Goal: Transaction & Acquisition: Purchase product/service

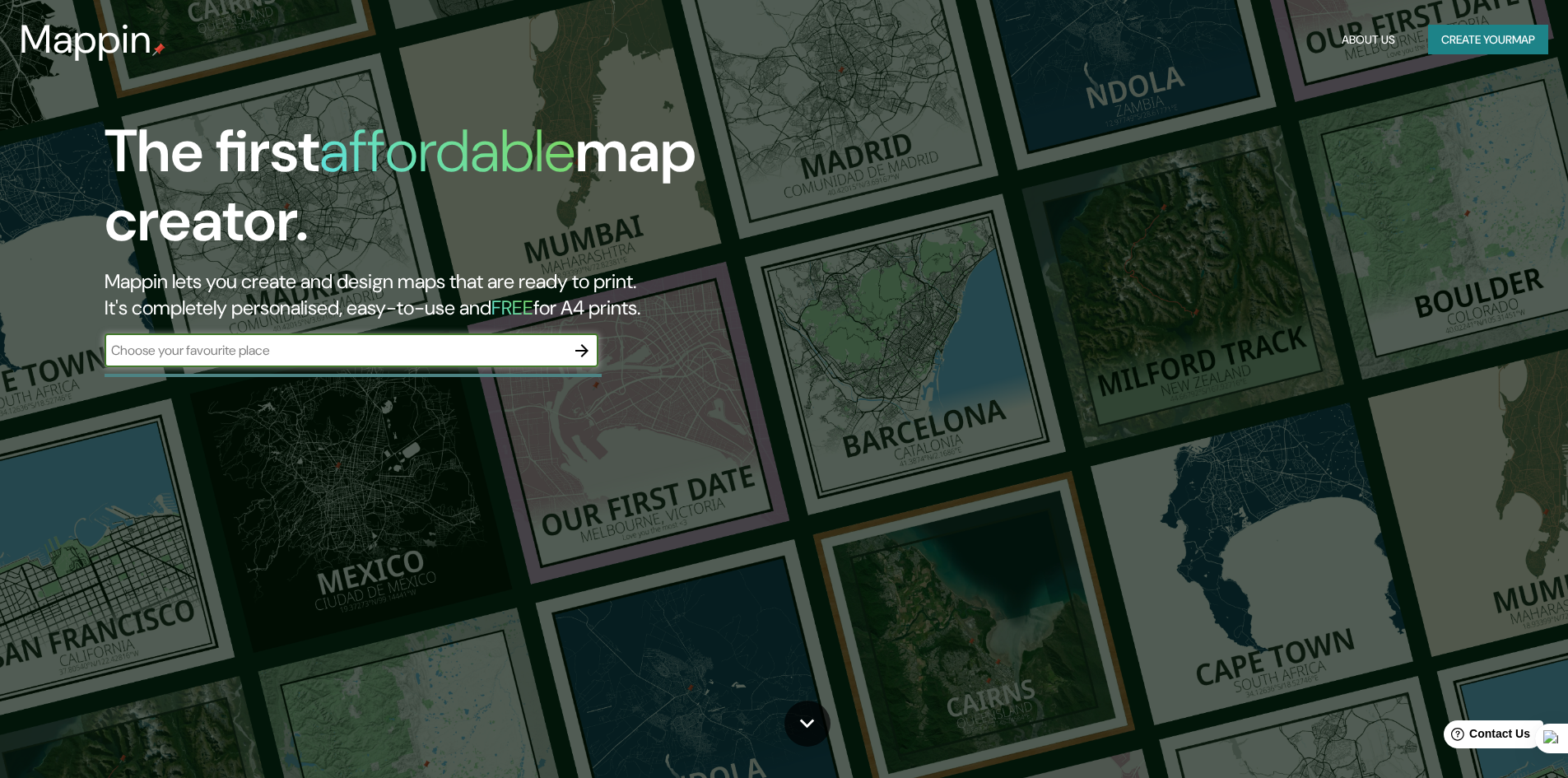
click at [1478, 41] on button "Create your map" at bounding box center [1488, 39] width 120 height 30
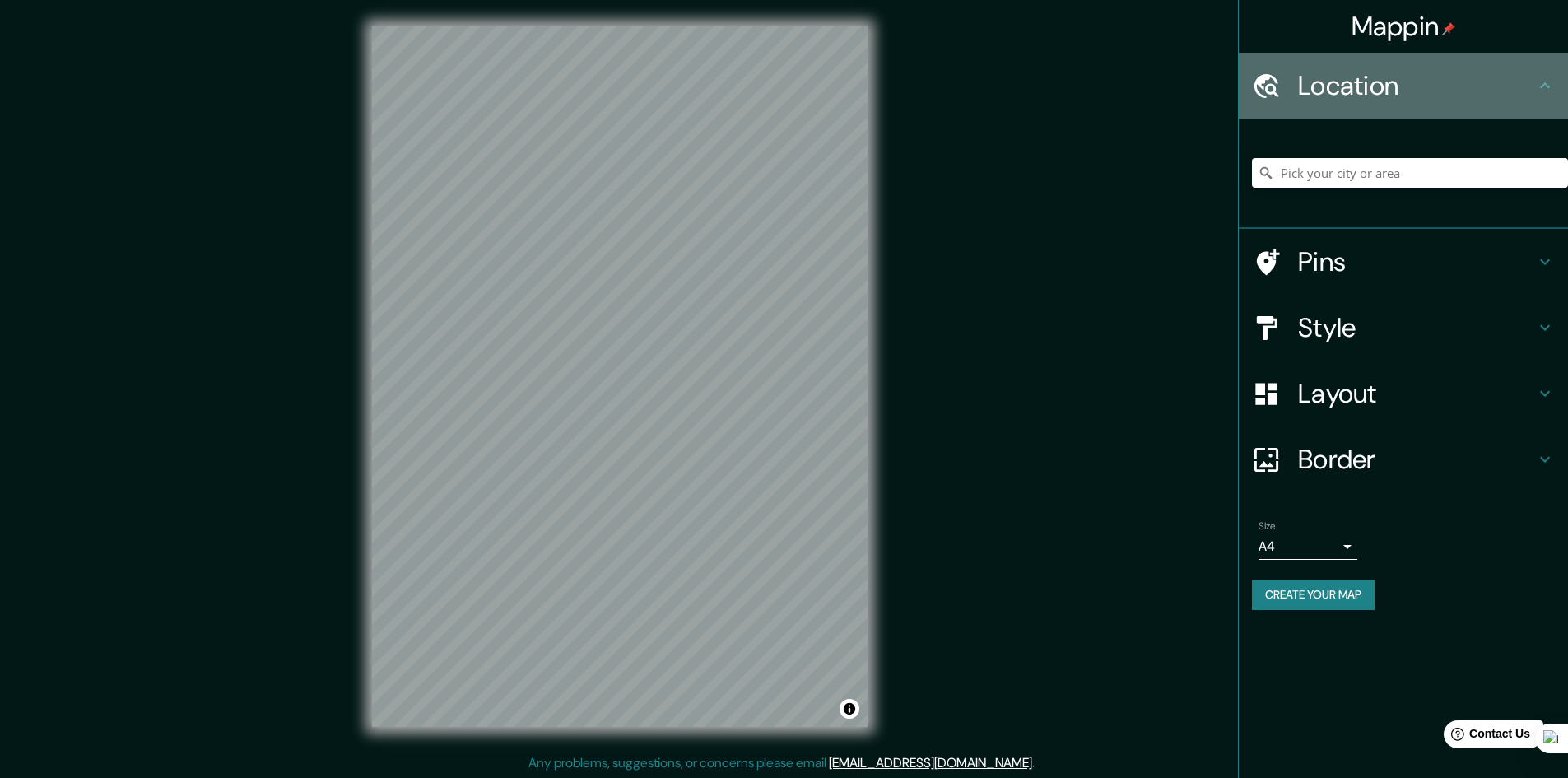
click at [1382, 92] on h4 "Location" at bounding box center [1416, 85] width 237 height 33
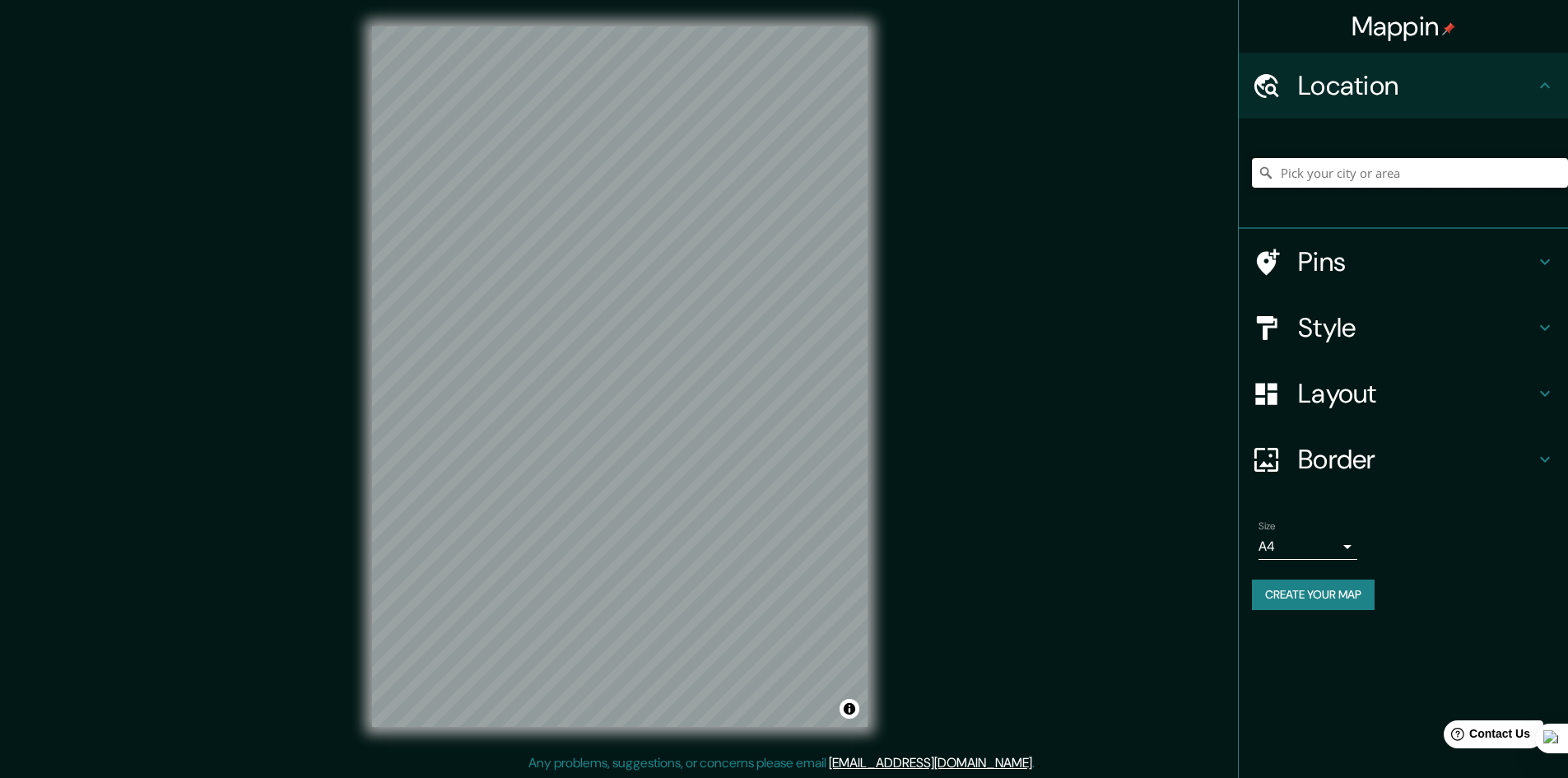
click at [1338, 179] on input "Pick your city or area" at bounding box center [1410, 173] width 316 height 29
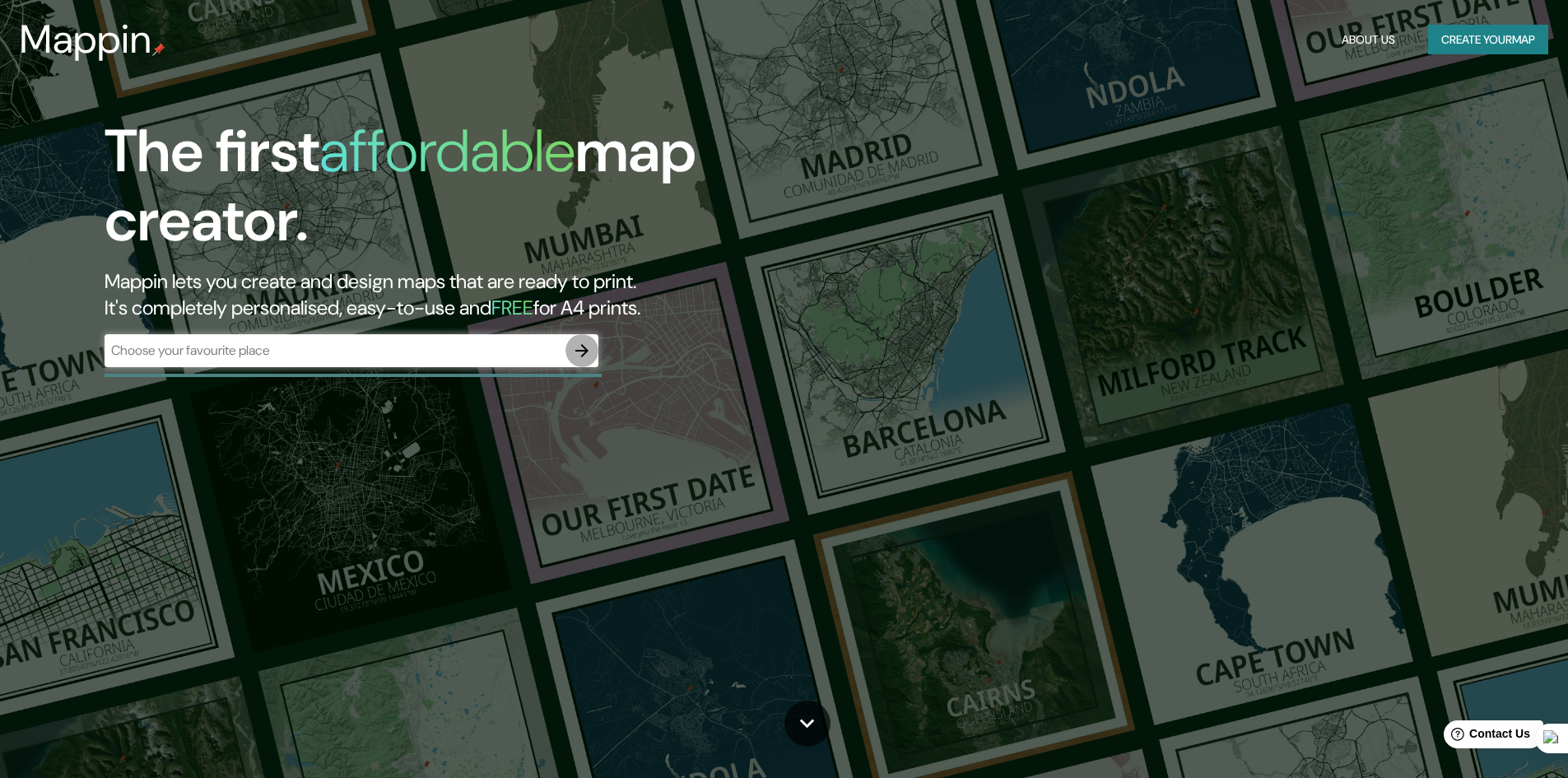
click at [578, 351] on icon "button" at bounding box center [582, 351] width 14 height 14
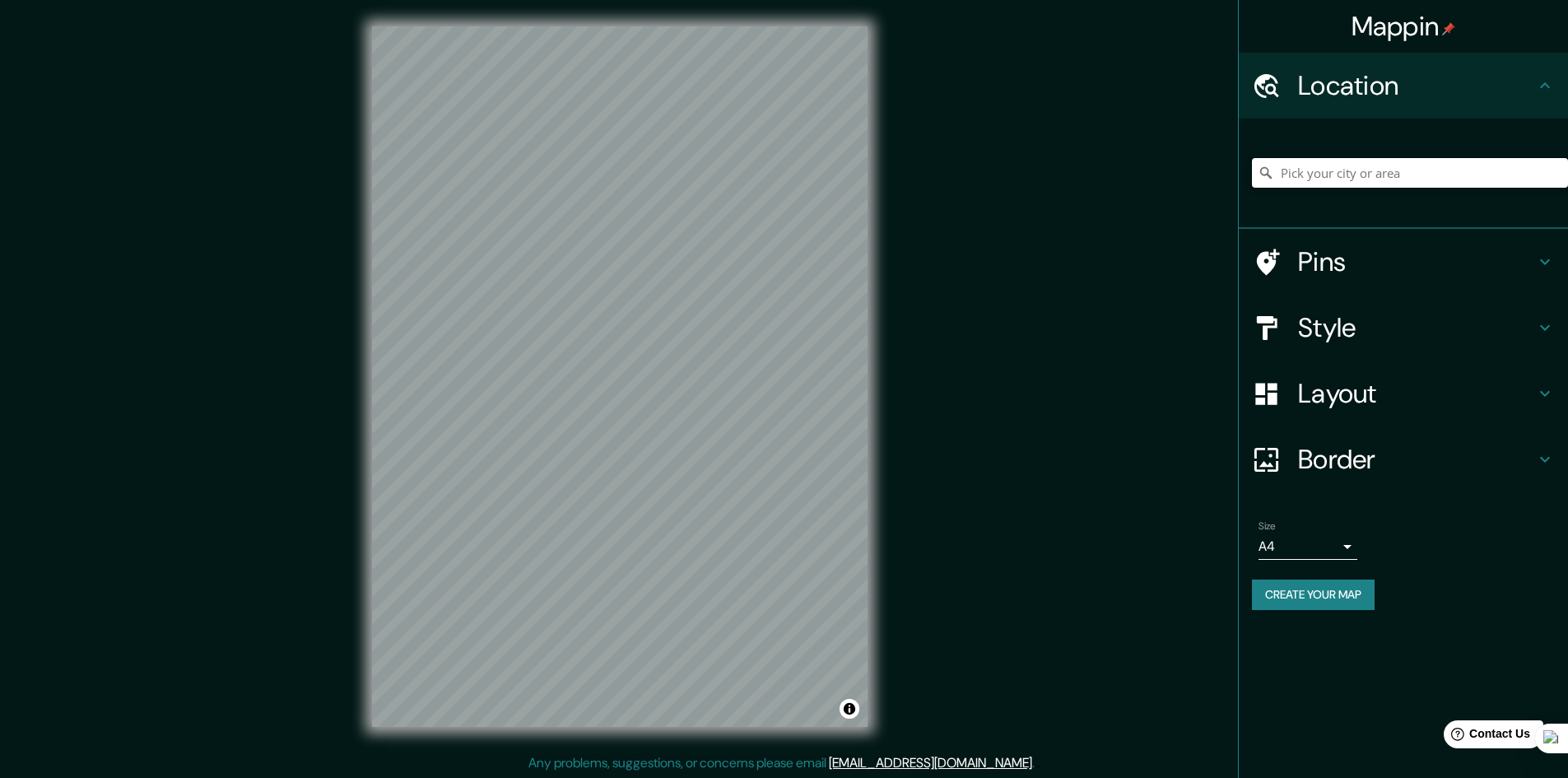
click at [1304, 178] on input "Pick your city or area" at bounding box center [1410, 173] width 316 height 29
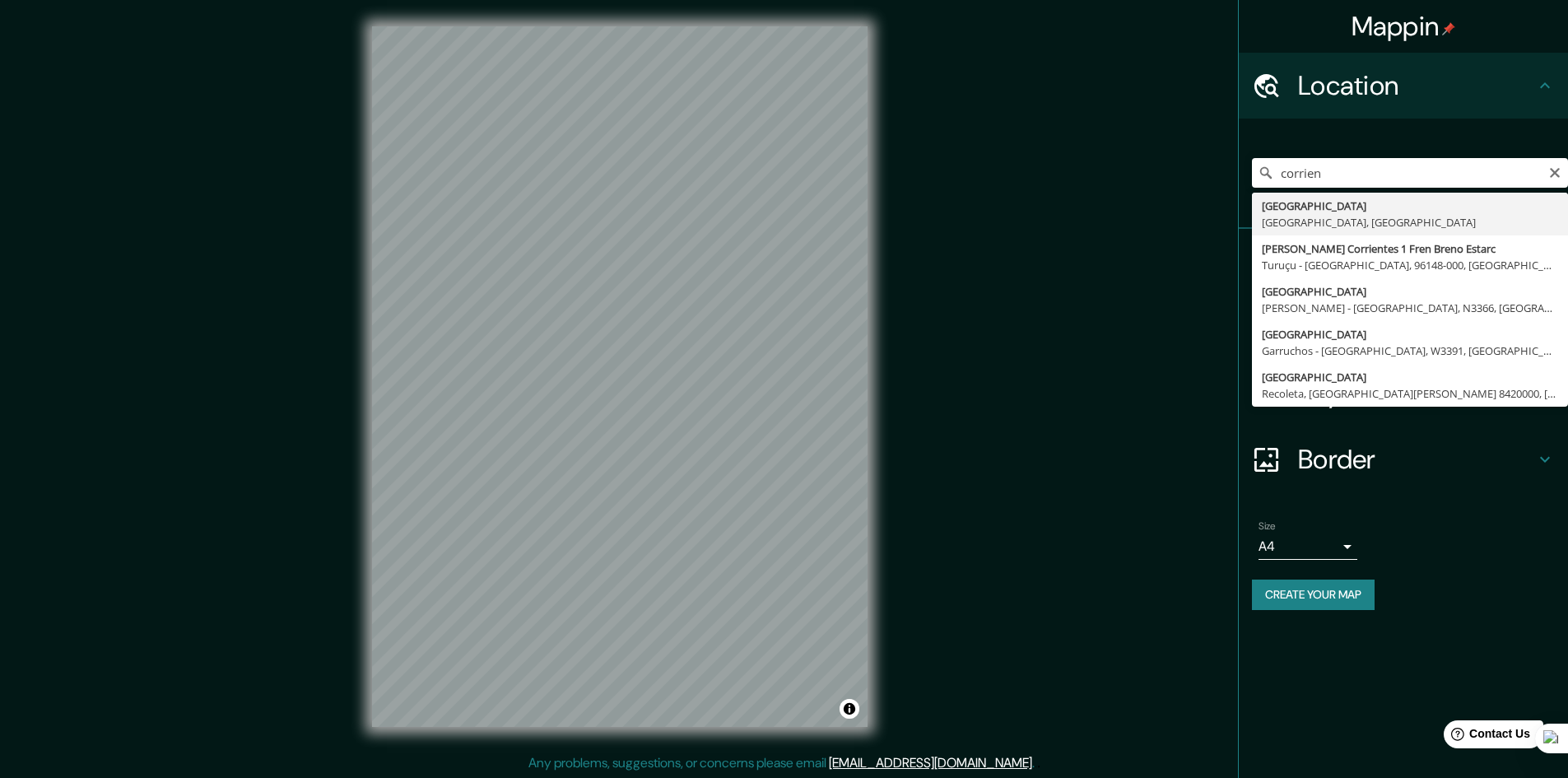
type input "[GEOGRAPHIC_DATA], [GEOGRAPHIC_DATA], [GEOGRAPHIC_DATA]"
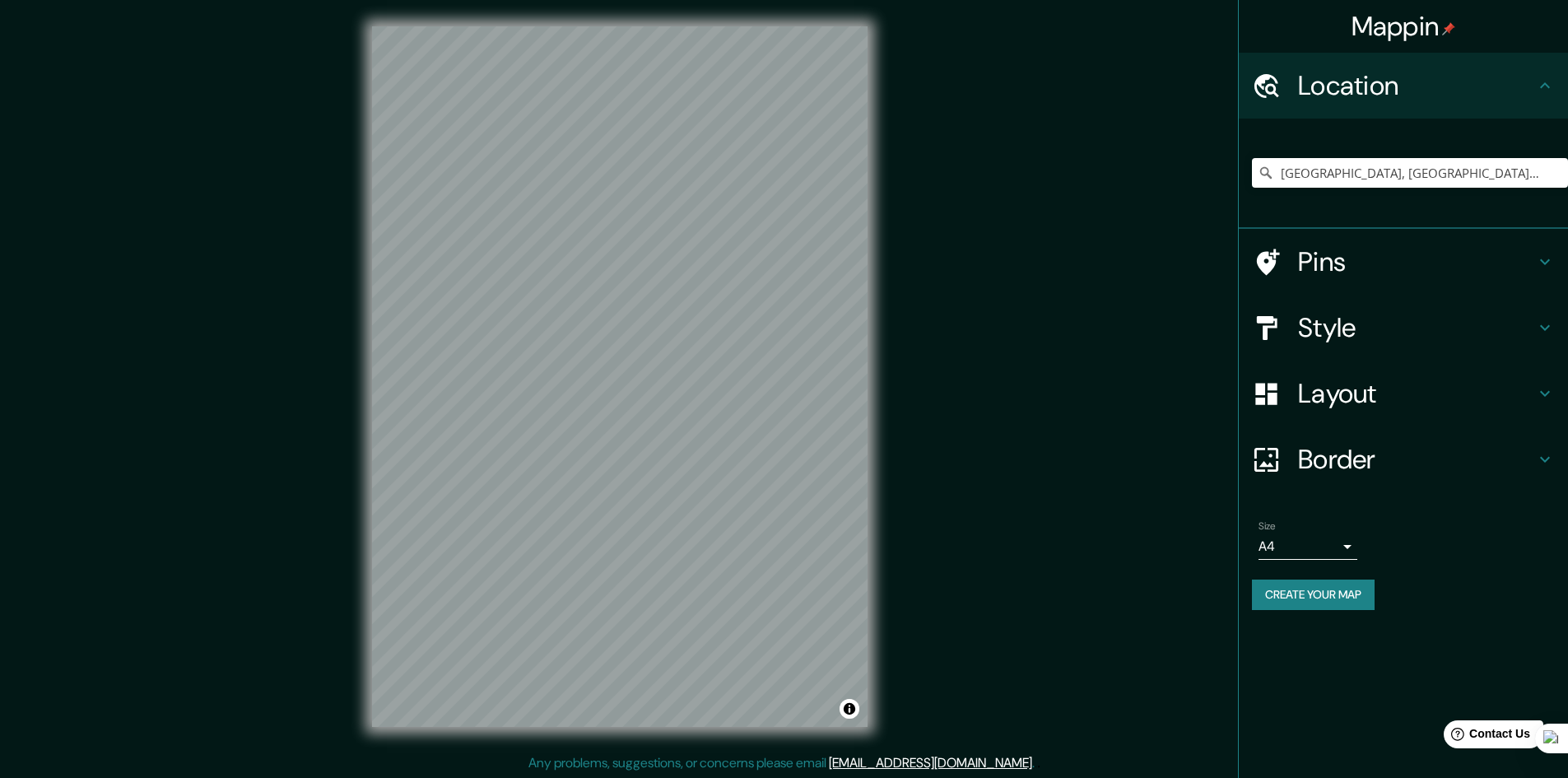
click at [909, 266] on div "Mappin Location [GEOGRAPHIC_DATA], [GEOGRAPHIC_DATA], [GEOGRAPHIC_DATA] Pins St…" at bounding box center [784, 389] width 1568 height 779
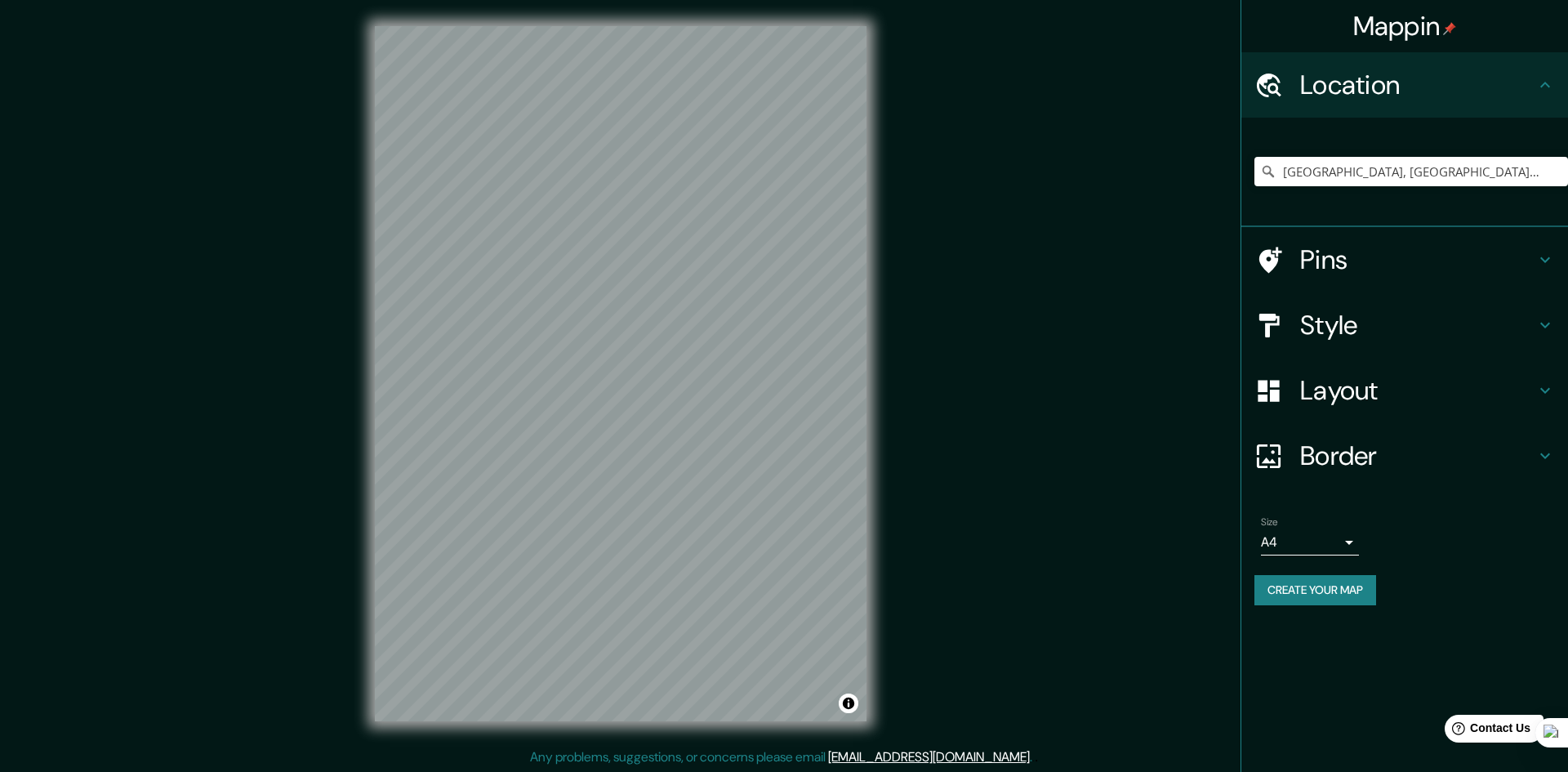
click at [1334, 538] on body "Mappin Location [GEOGRAPHIC_DATA], [GEOGRAPHIC_DATA], [GEOGRAPHIC_DATA] Pins St…" at bounding box center [784, 386] width 1568 height 772
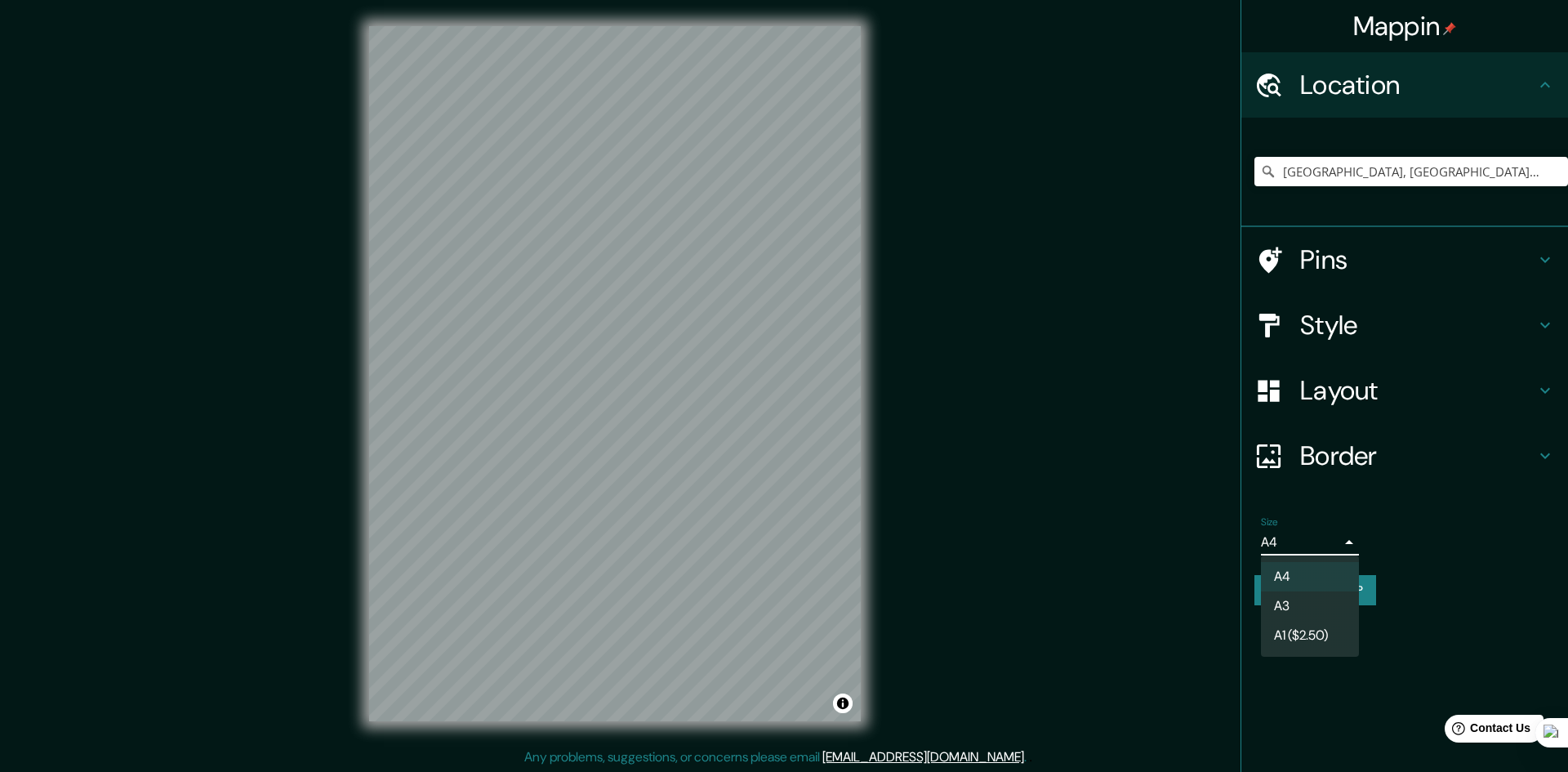
click at [1321, 609] on li "A3" at bounding box center [1310, 605] width 98 height 29
type input "a4"
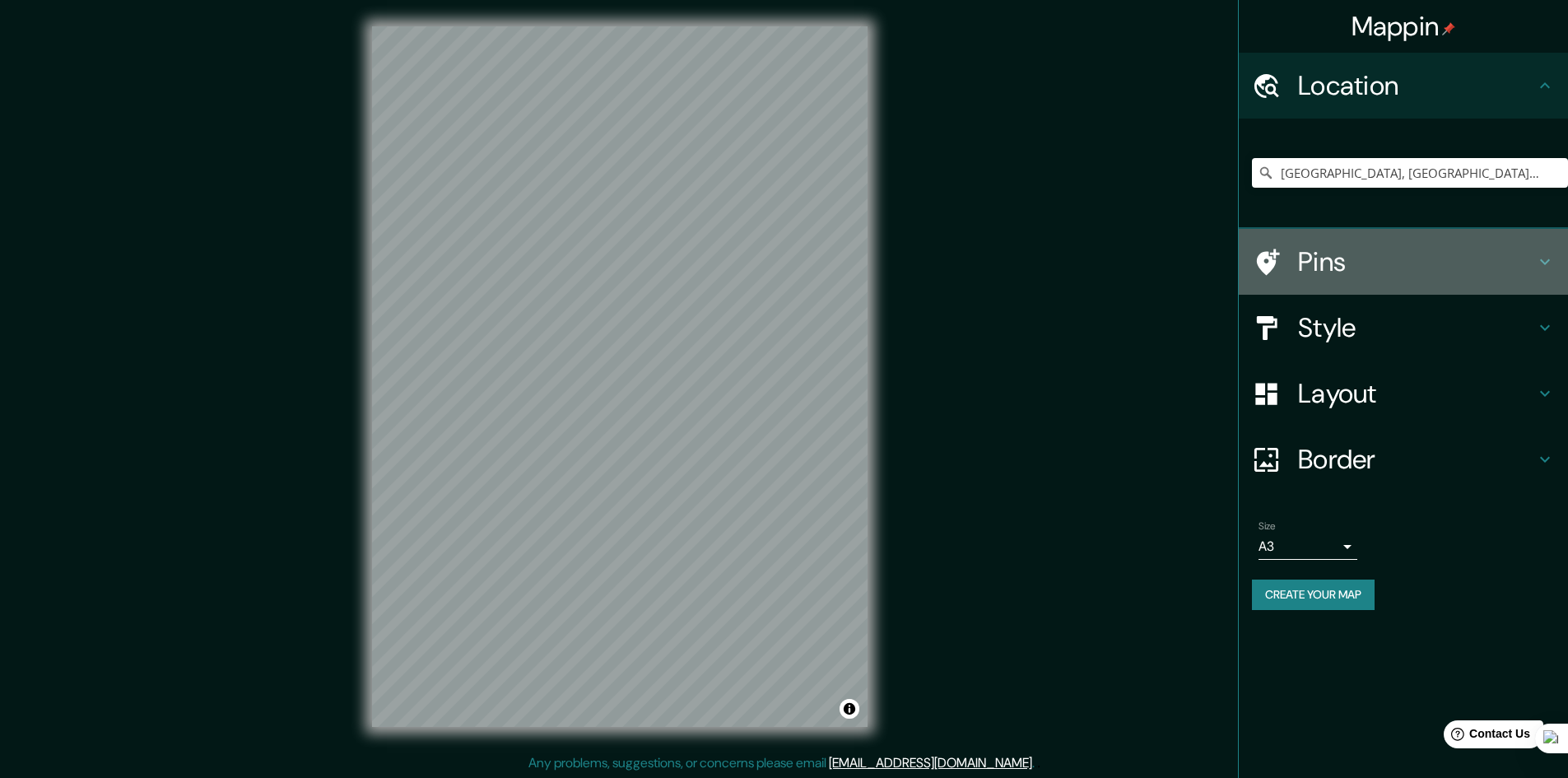
click at [1322, 261] on h4 "Pins" at bounding box center [1416, 261] width 237 height 33
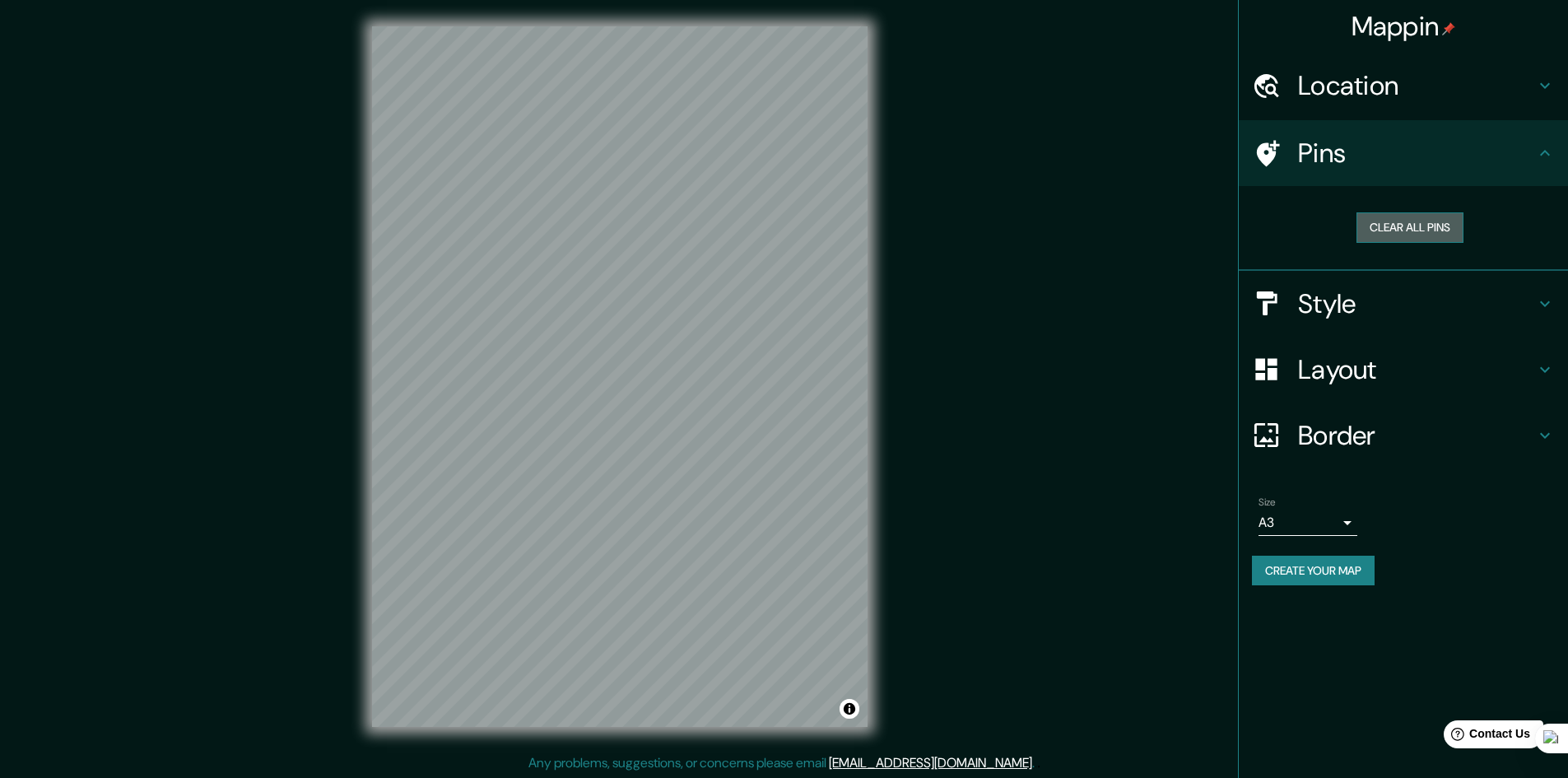
click at [1429, 226] on button "Clear all pins" at bounding box center [1410, 227] width 107 height 30
click at [1335, 428] on h4 "Border" at bounding box center [1416, 435] width 237 height 33
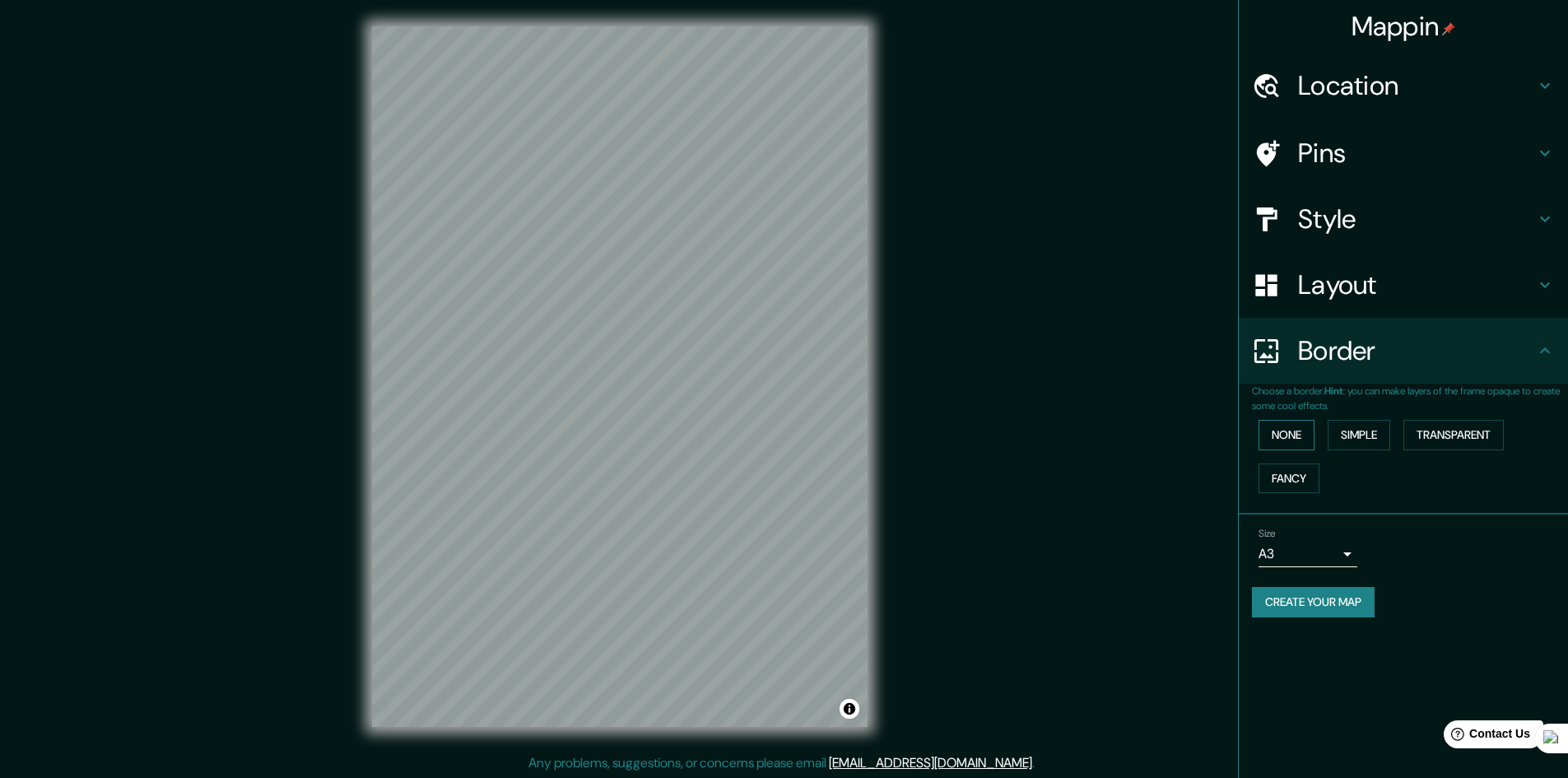
click at [1290, 436] on button "None" at bounding box center [1286, 434] width 56 height 30
click at [1351, 433] on button "Simple" at bounding box center [1358, 434] width 62 height 30
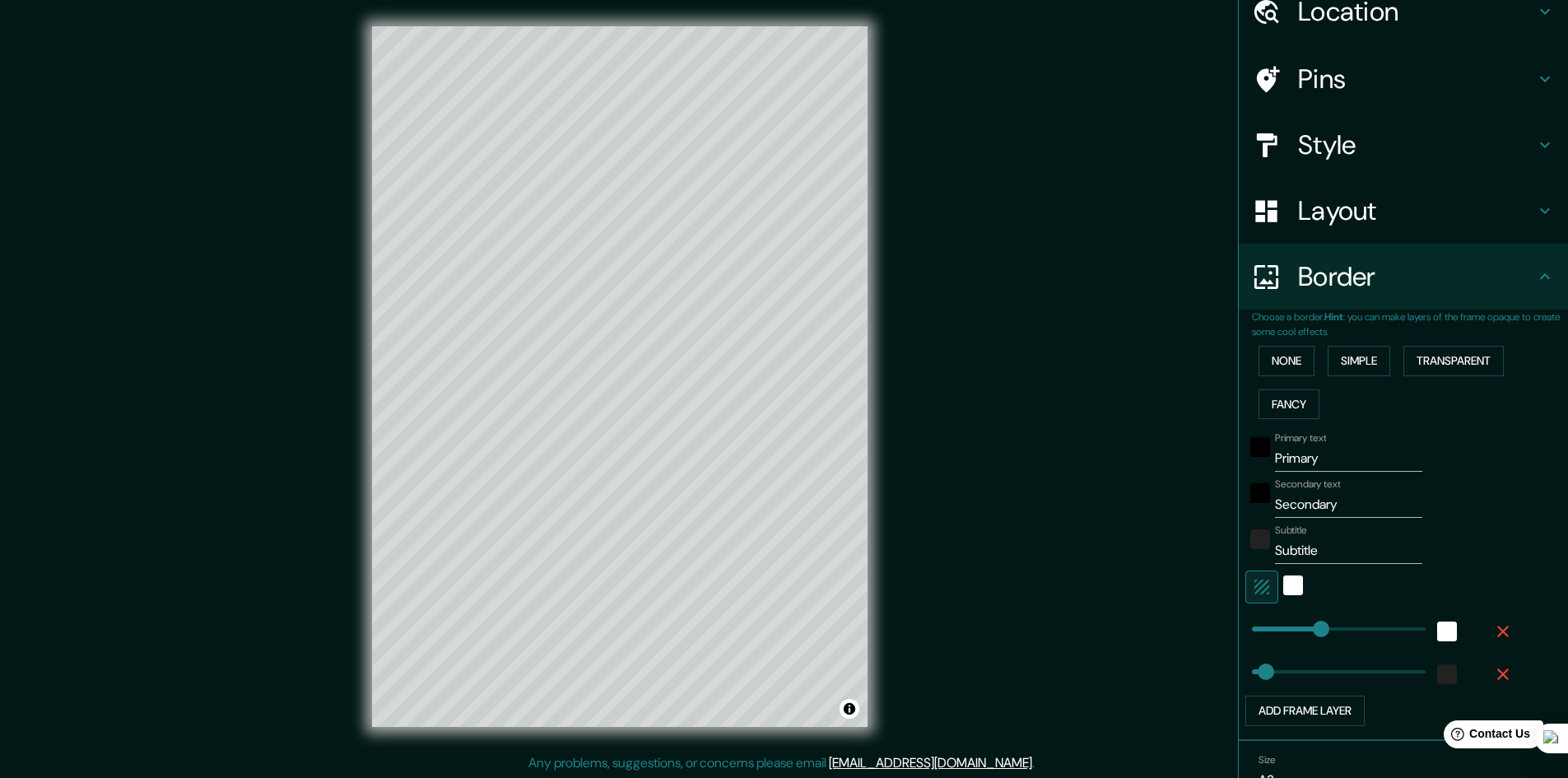
scroll to position [158, 0]
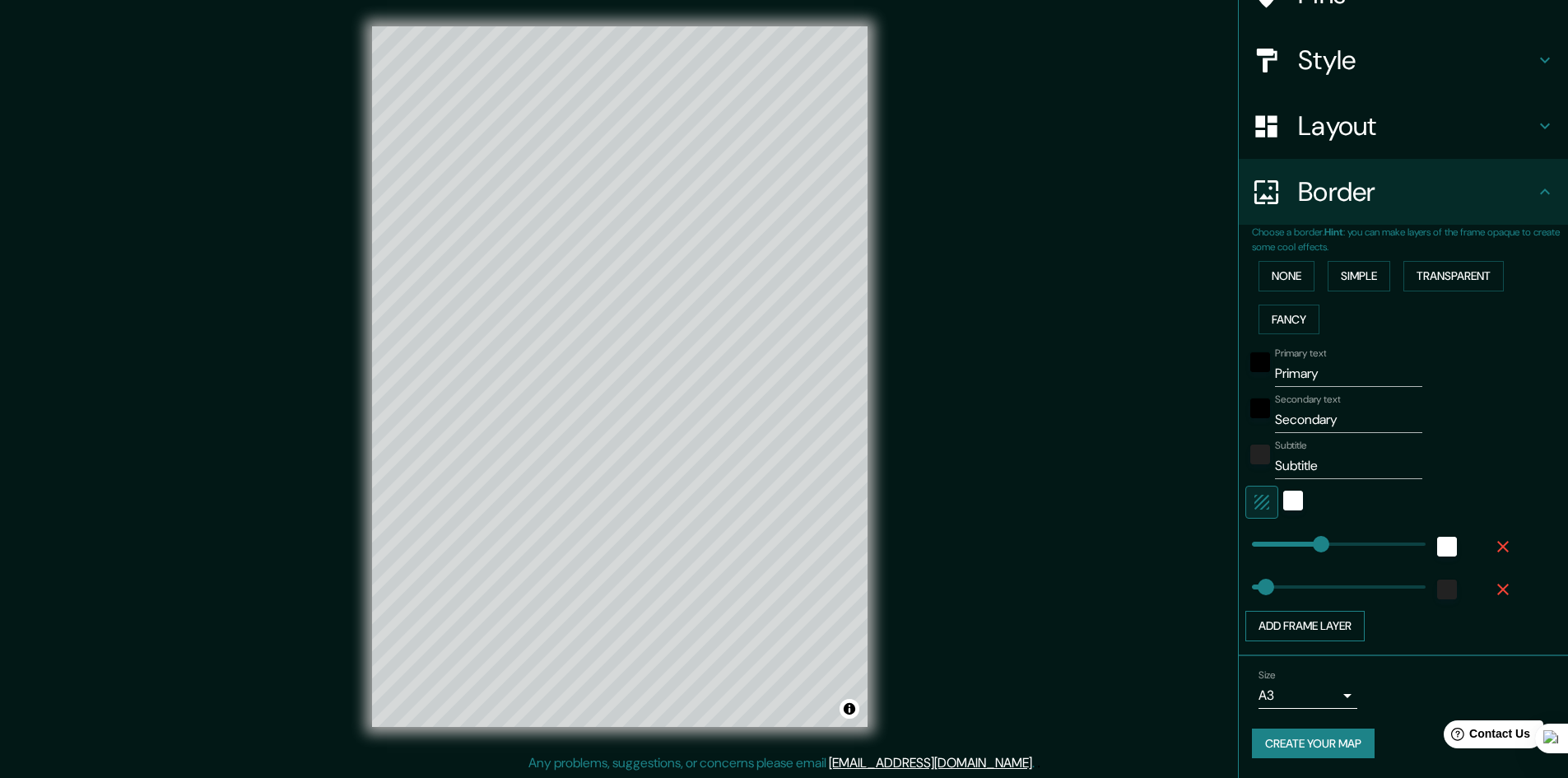
click at [1338, 621] on button "Add frame layer" at bounding box center [1305, 626] width 119 height 30
type input "241"
type input "48"
type input "343"
type input "241"
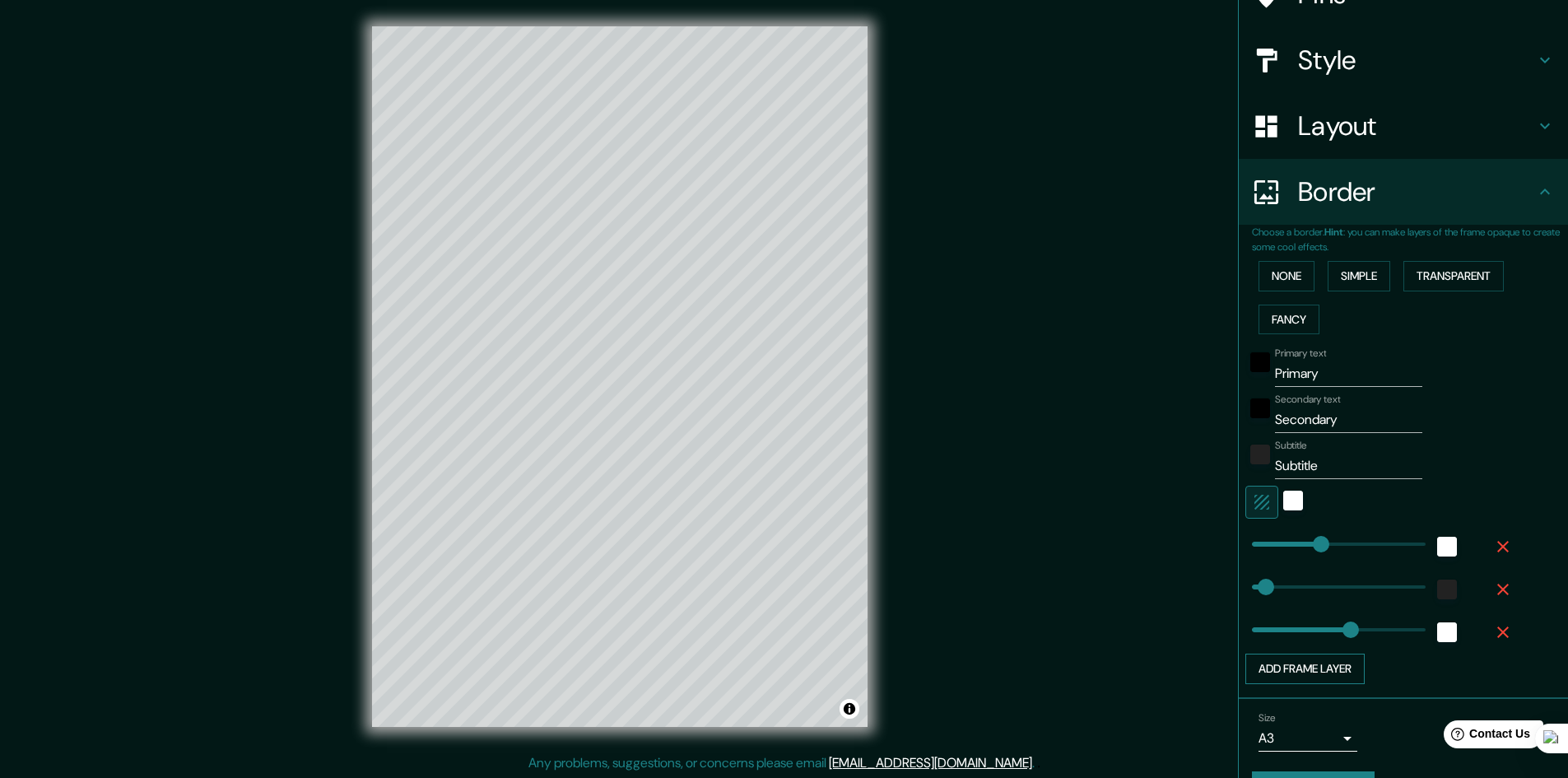
type input "48"
click at [1458, 275] on button "Transparent" at bounding box center [1452, 276] width 100 height 30
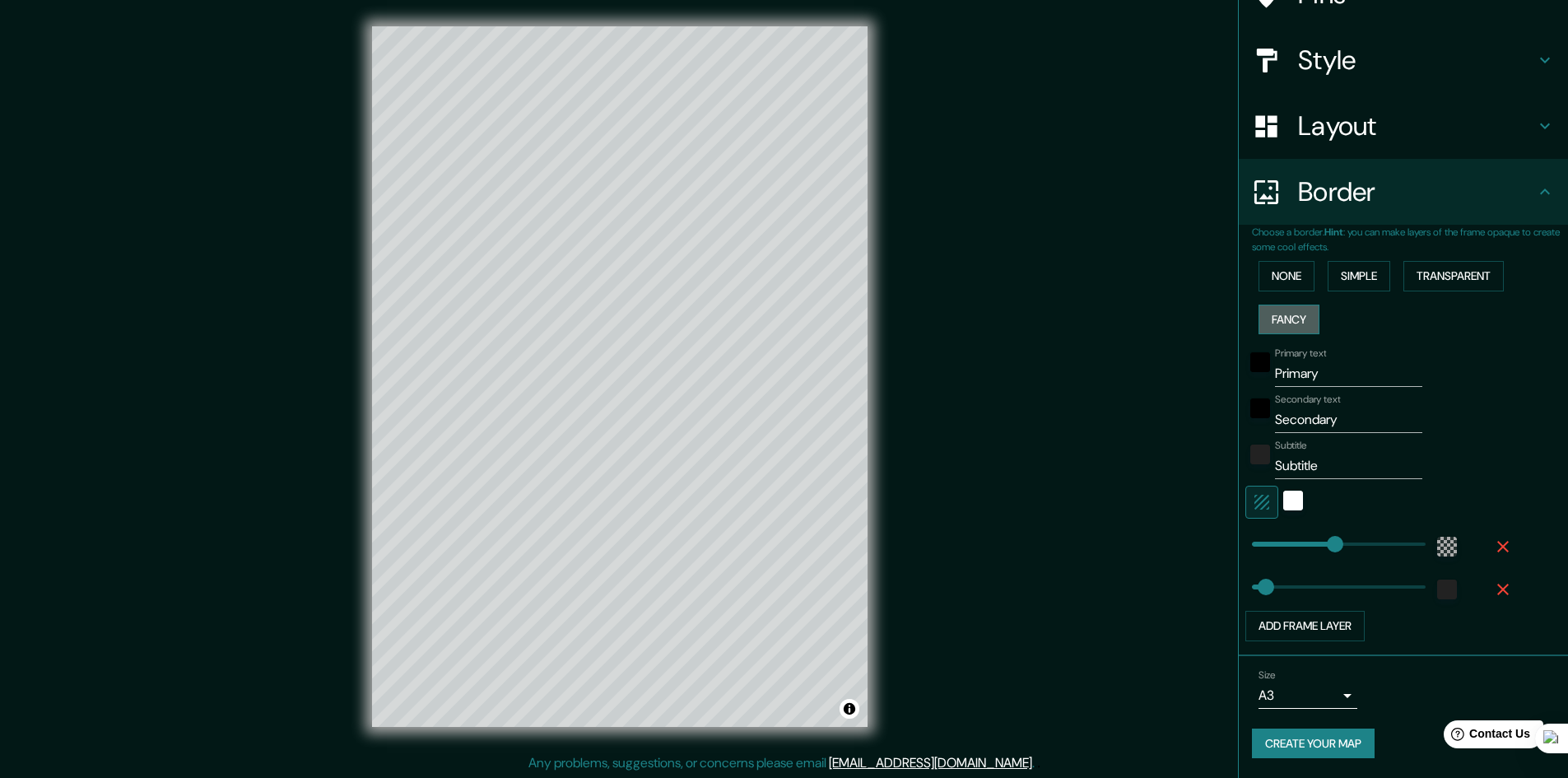
click at [1268, 315] on button "Fancy" at bounding box center [1288, 319] width 61 height 30
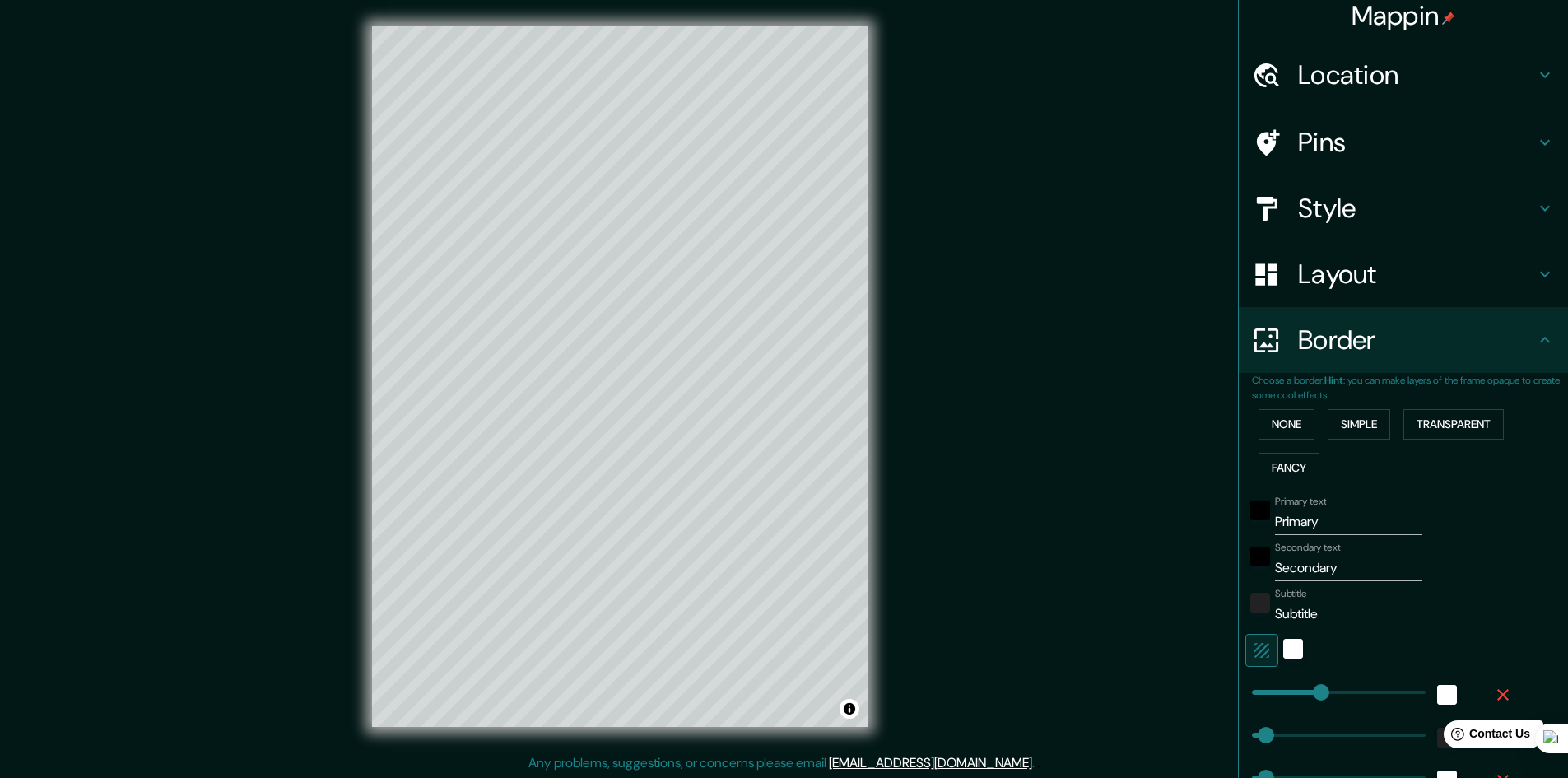
scroll to position [0, 0]
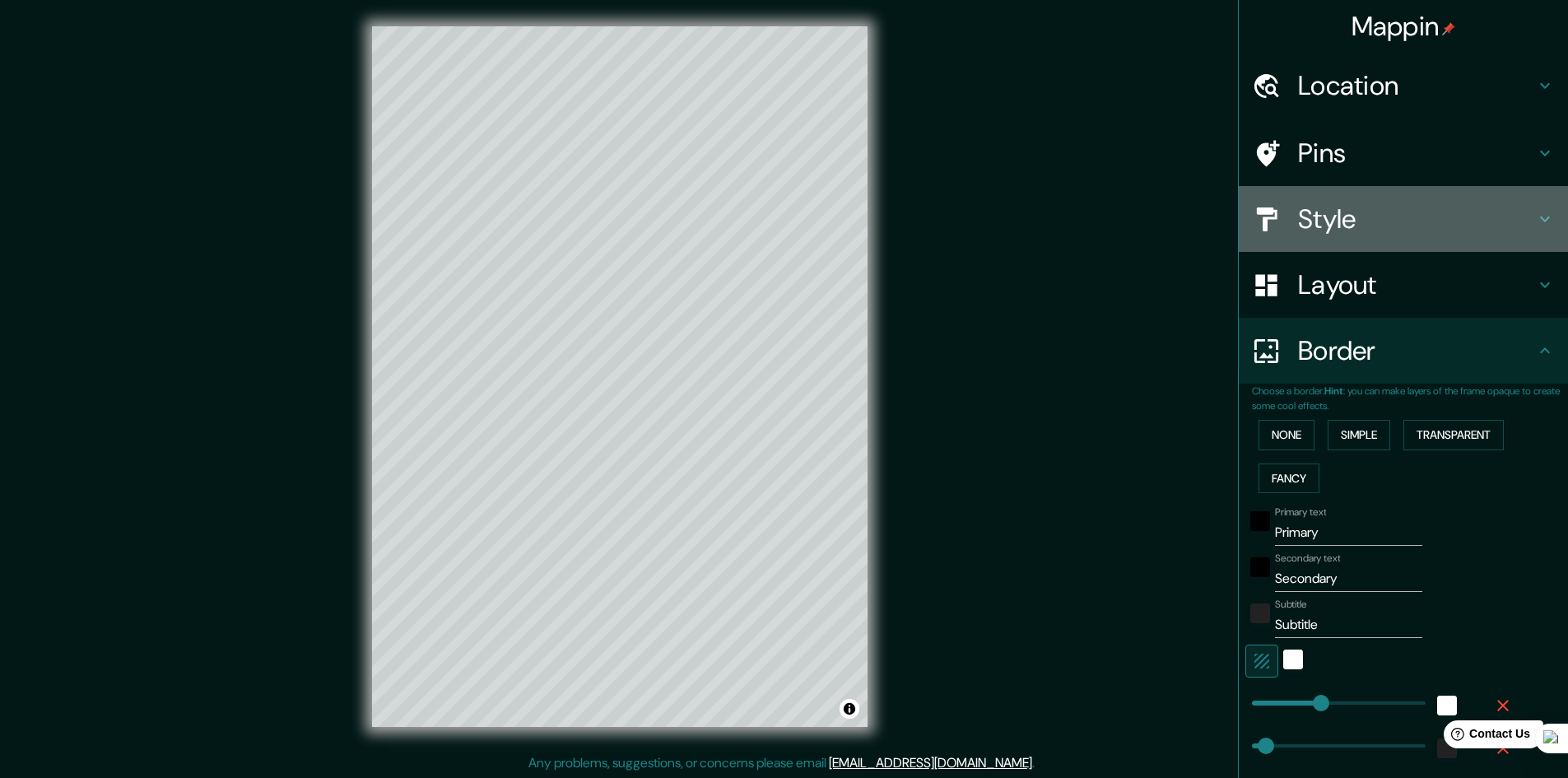
click at [1330, 223] on h4 "Style" at bounding box center [1416, 219] width 237 height 33
type input "241"
type input "48"
type input "24"
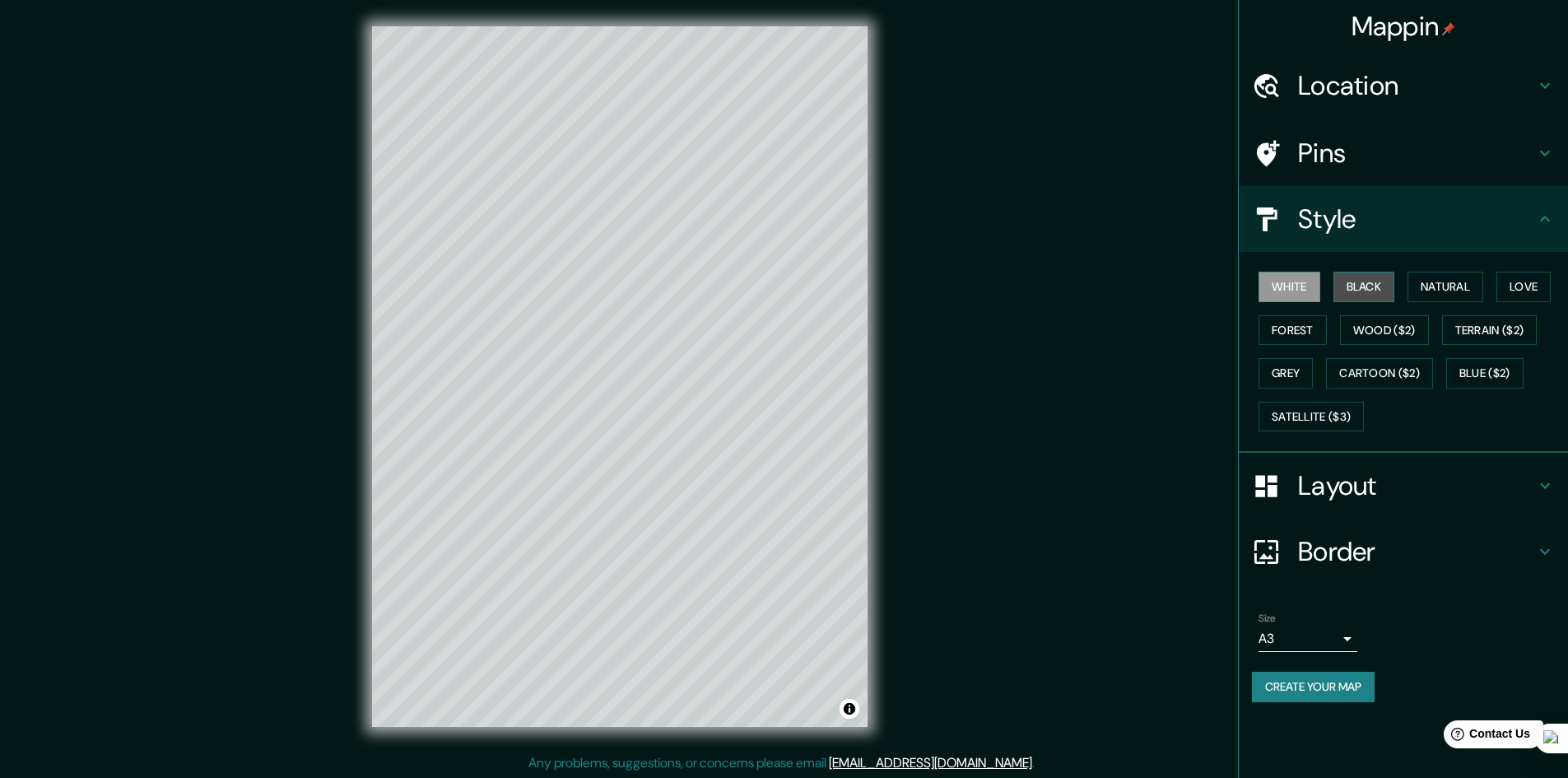
click at [1364, 285] on button "Black" at bounding box center [1364, 287] width 62 height 30
click at [1456, 294] on button "Natural" at bounding box center [1446, 287] width 76 height 30
click at [1543, 284] on button "Love" at bounding box center [1523, 287] width 54 height 30
click at [1297, 327] on button "Forest" at bounding box center [1292, 329] width 68 height 30
click at [1381, 329] on button "Wood ($2)" at bounding box center [1383, 329] width 88 height 30
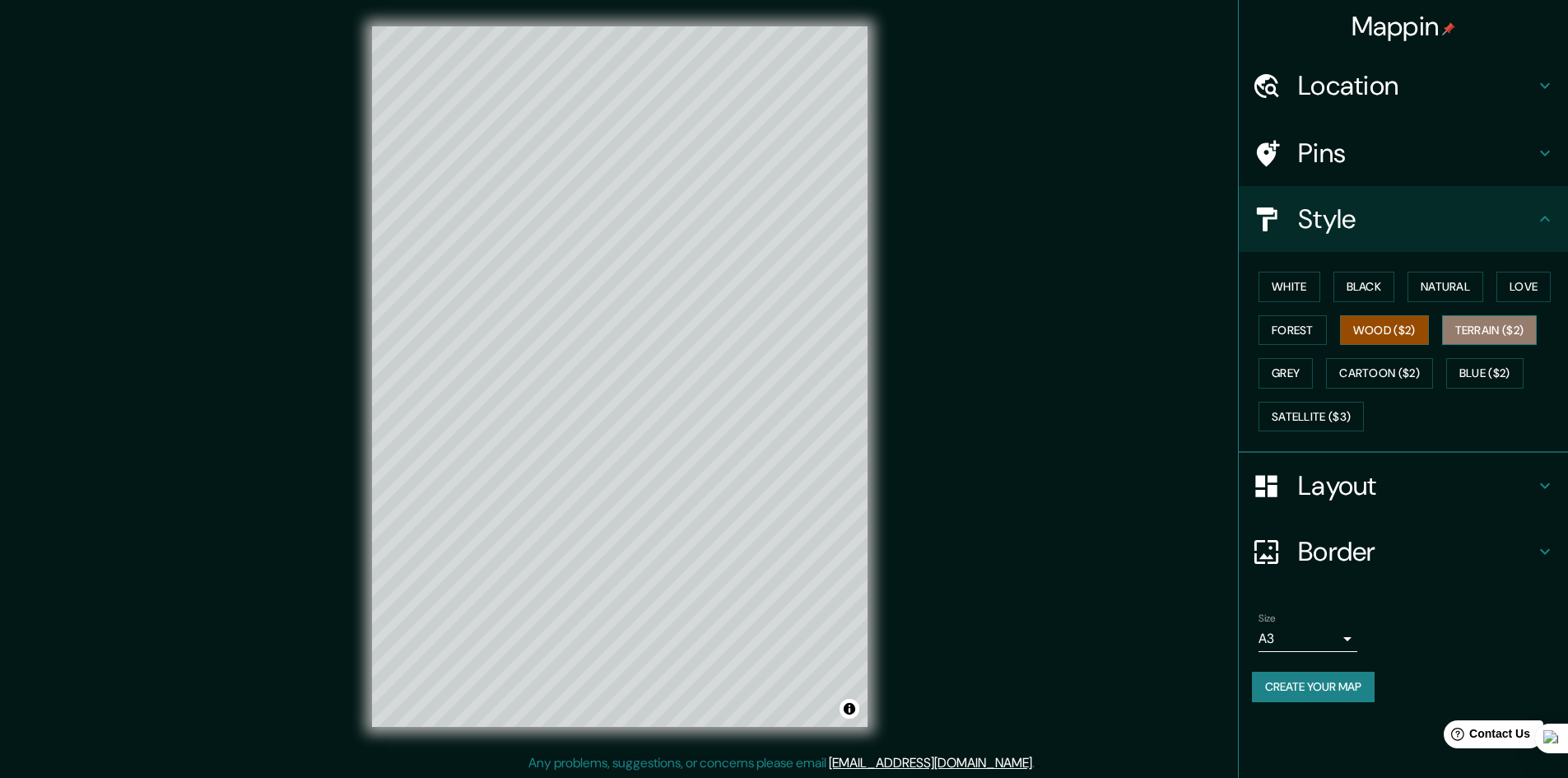
click at [1495, 324] on button "Terrain ($2)" at bounding box center [1489, 329] width 95 height 30
click at [1300, 369] on button "Grey" at bounding box center [1285, 373] width 54 height 30
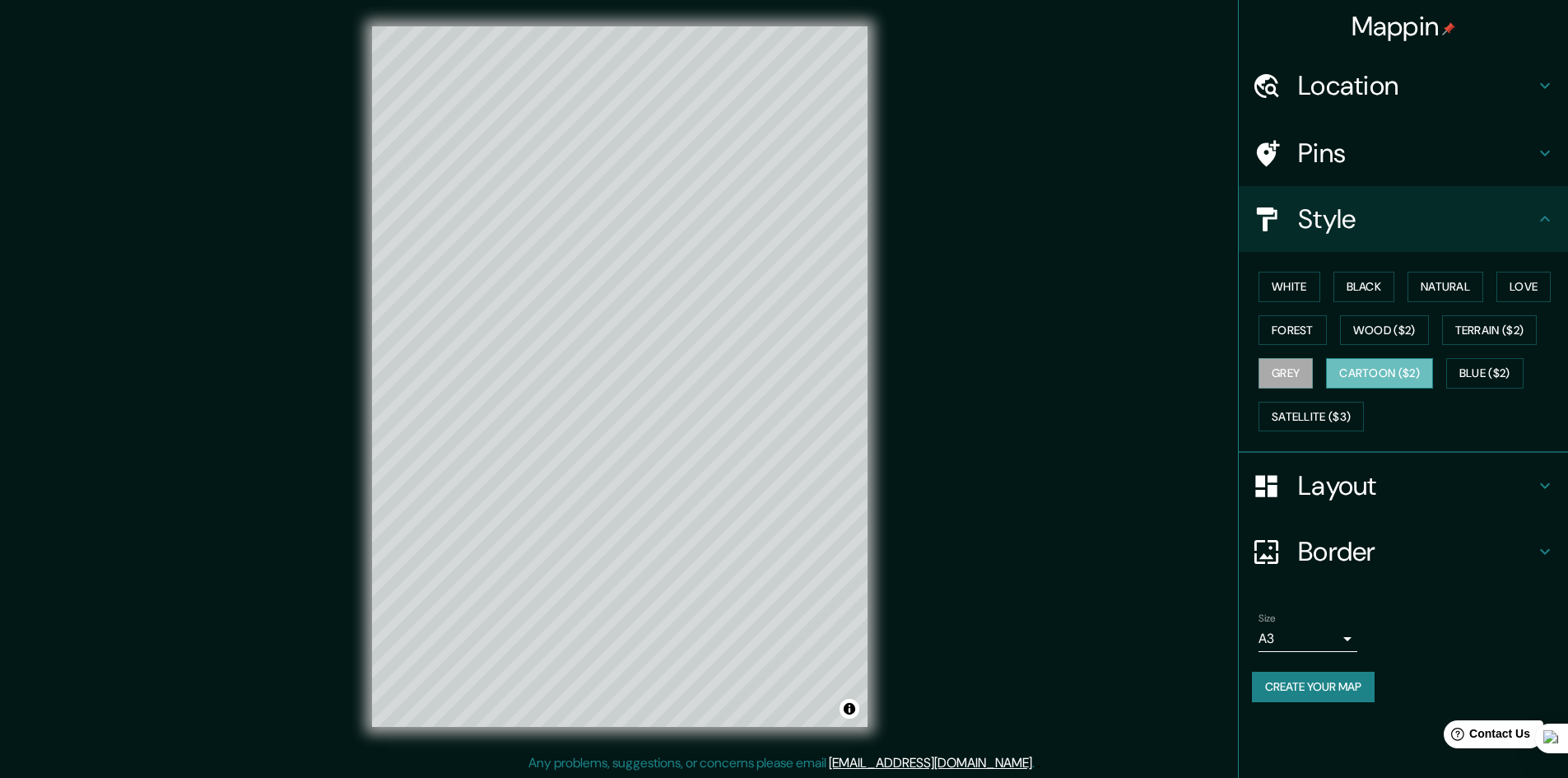
click at [1365, 370] on button "Cartoon ($2)" at bounding box center [1380, 373] width 107 height 30
click at [1312, 420] on button "Satellite ($3)" at bounding box center [1311, 416] width 105 height 30
click at [1300, 368] on button "Grey" at bounding box center [1285, 373] width 54 height 30
click at [1495, 322] on button "Terrain ($2)" at bounding box center [1489, 329] width 95 height 30
click at [1383, 370] on button "Cartoon ($2)" at bounding box center [1380, 373] width 107 height 30
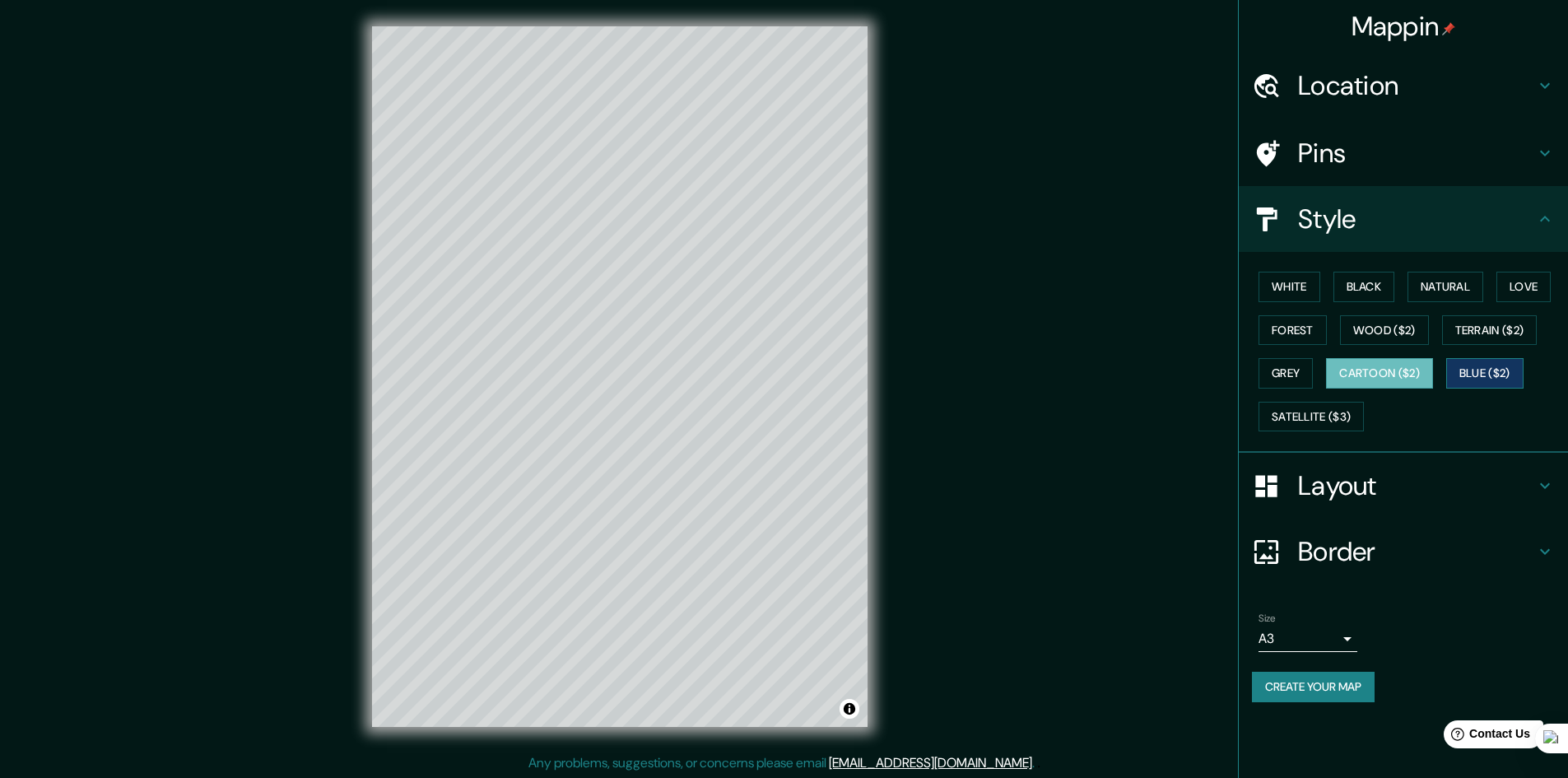
click at [1475, 369] on button "Blue ($2)" at bounding box center [1484, 373] width 78 height 30
click at [1397, 368] on button "Cartoon ($2)" at bounding box center [1380, 373] width 107 height 30
click at [1325, 414] on button "Satellite ($3)" at bounding box center [1311, 416] width 105 height 30
